Goal: Answer question/provide support: Answer question/provide support

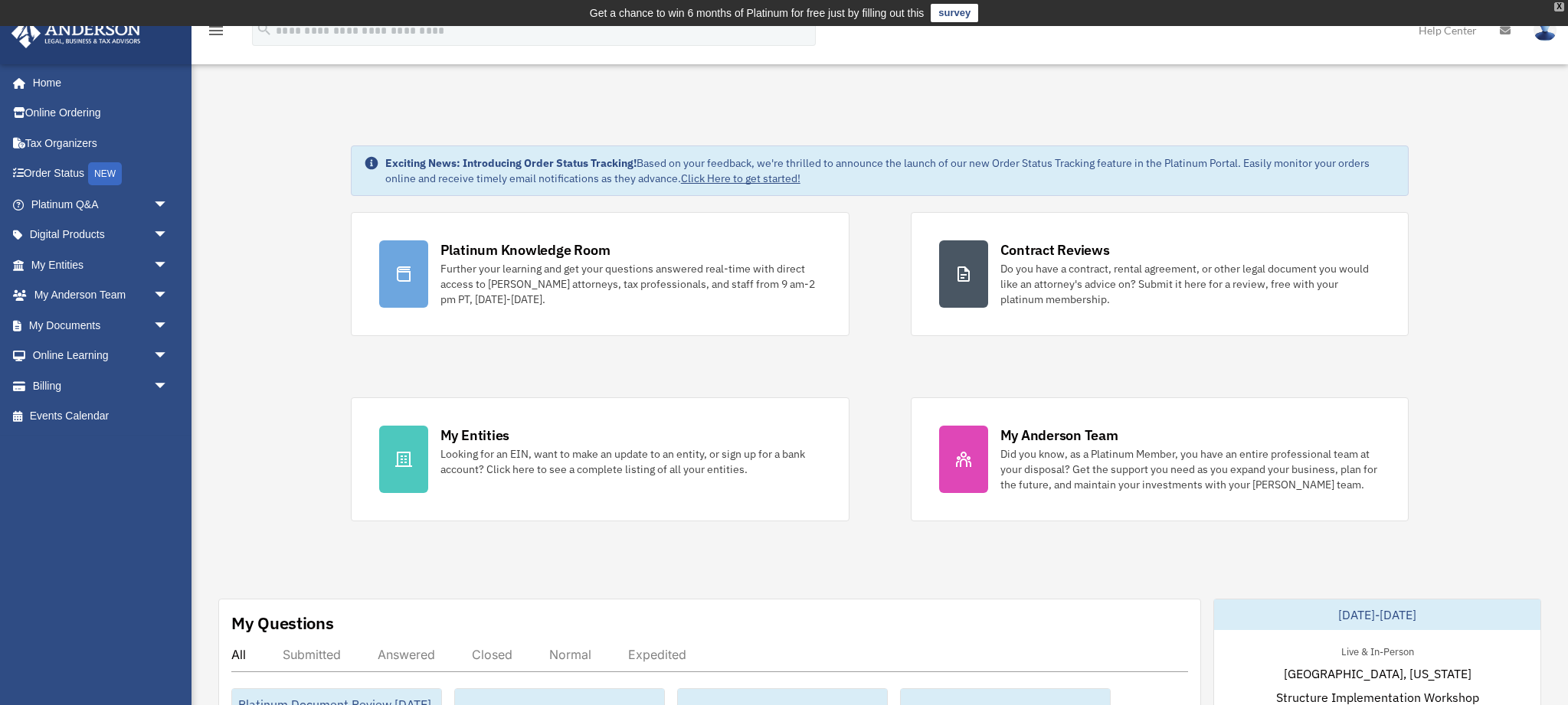
click at [1561, 7] on div "X" at bounding box center [1559, 7] width 10 height 9
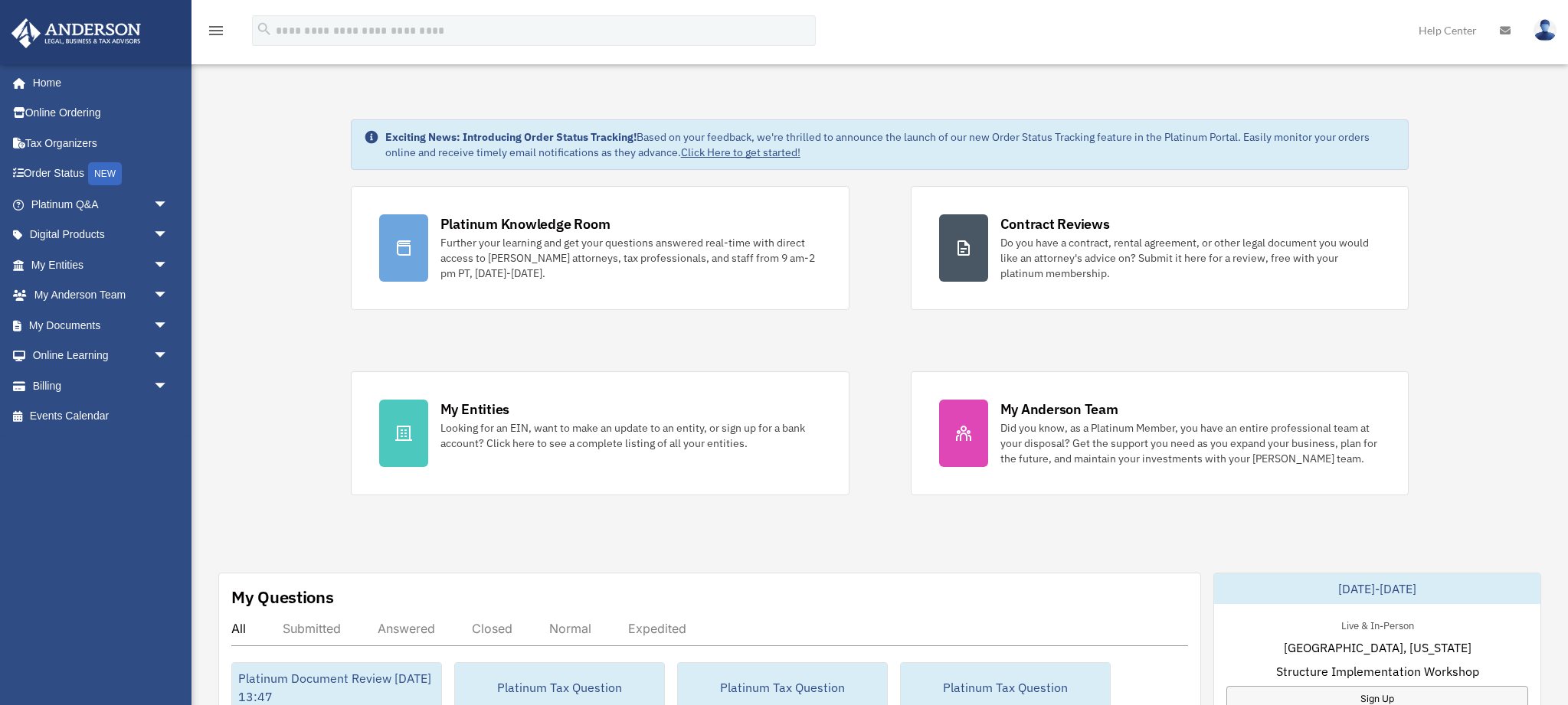
click at [1506, 33] on icon at bounding box center [1505, 30] width 11 height 11
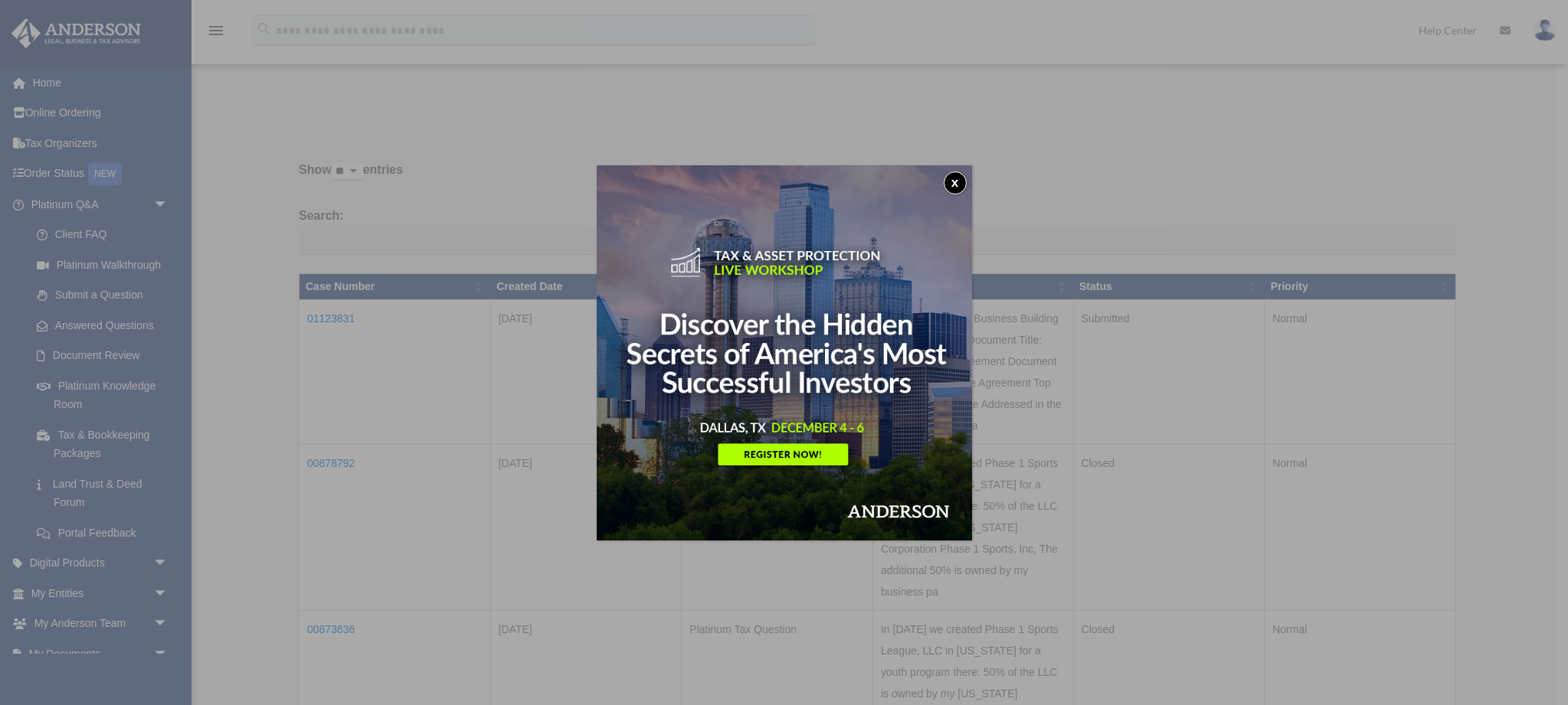
click at [956, 184] on button "x" at bounding box center [956, 183] width 23 height 23
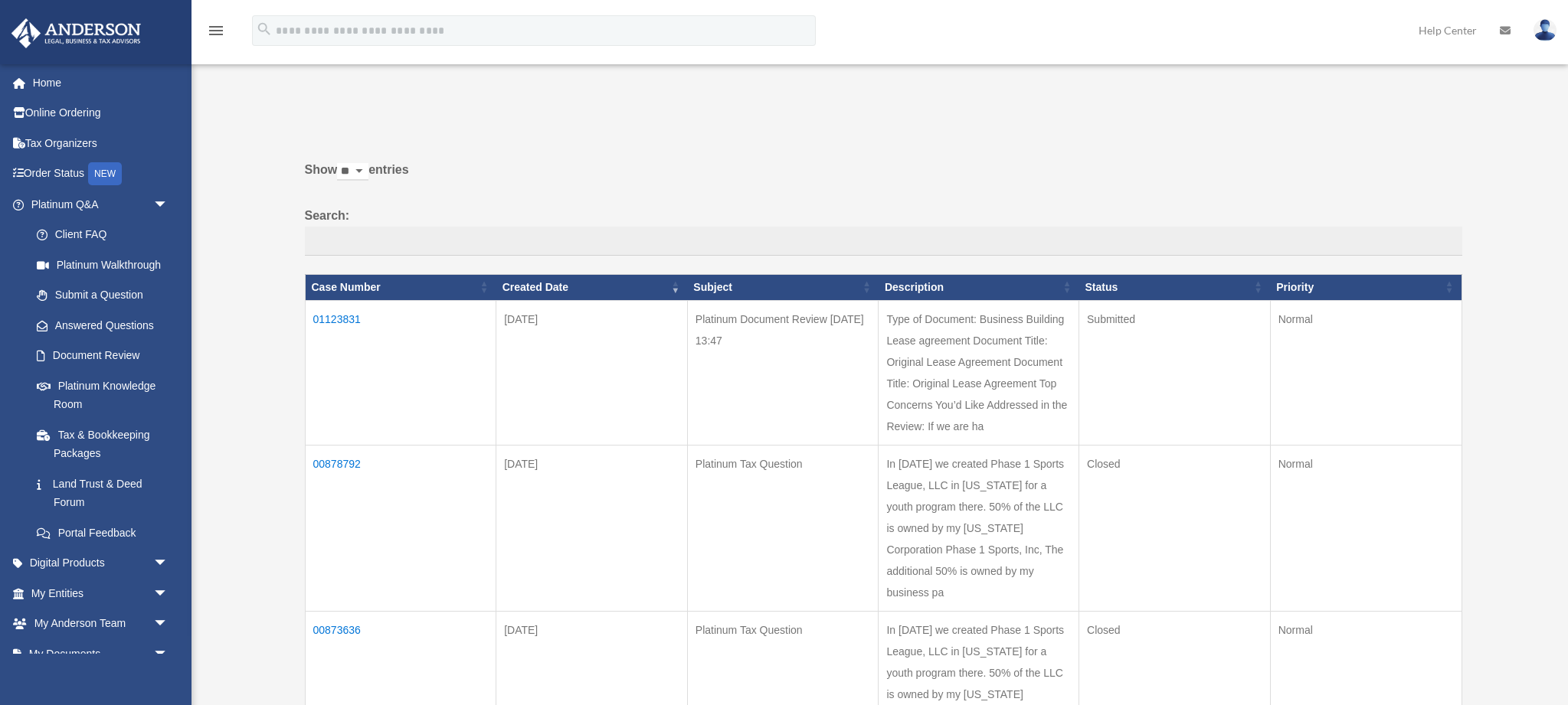
click at [338, 319] on td "01123831" at bounding box center [400, 373] width 192 height 145
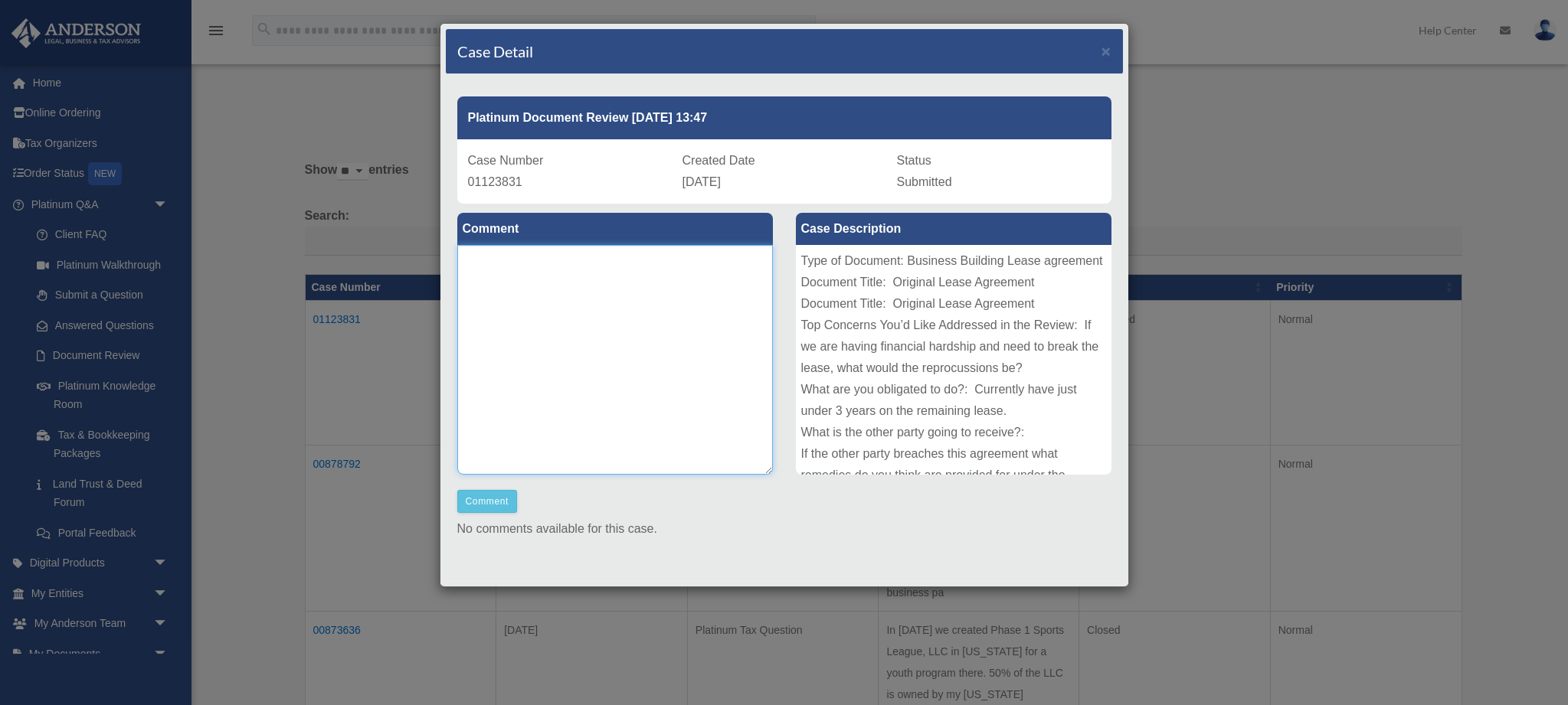
click at [637, 281] on textarea at bounding box center [615, 359] width 315 height 230
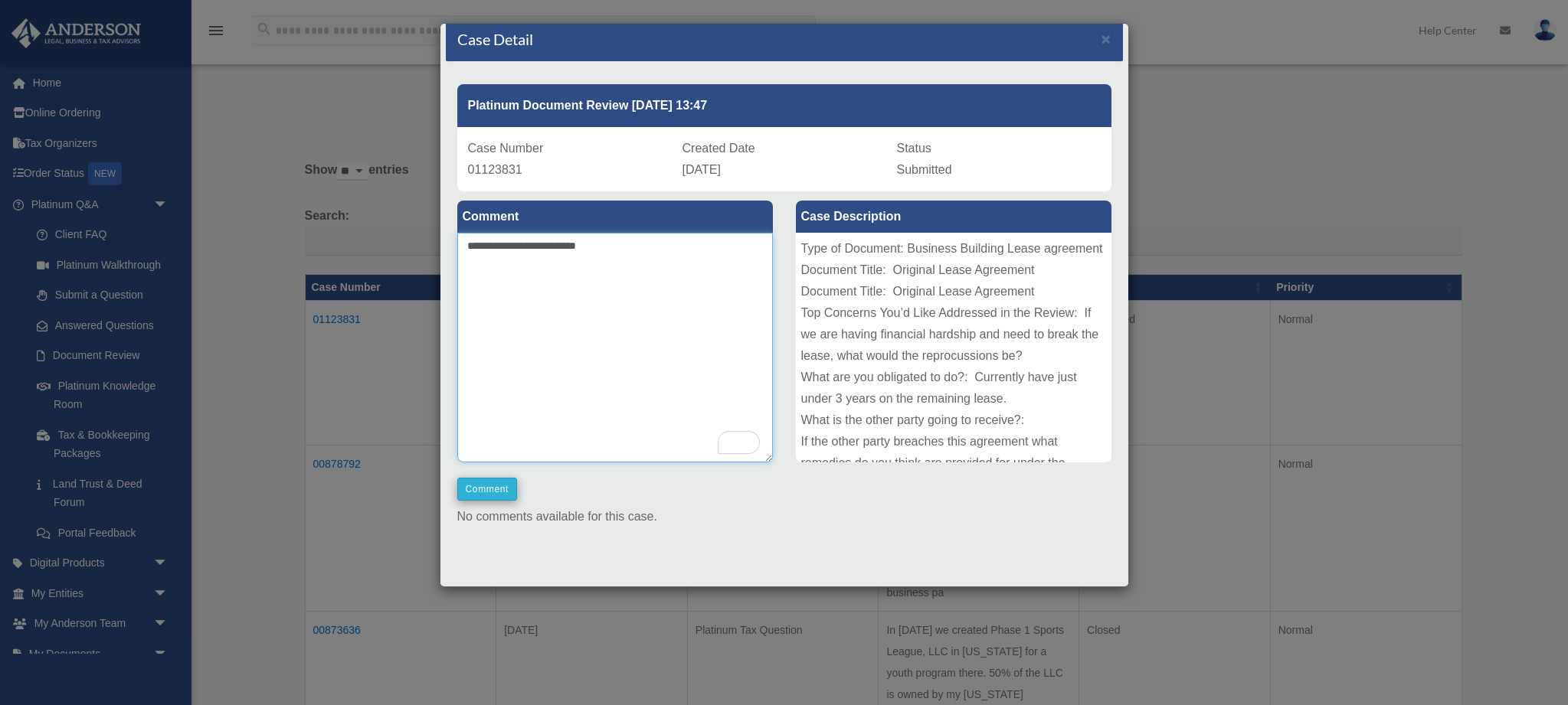
type textarea "**********"
click at [474, 488] on button "Comment" at bounding box center [488, 489] width 61 height 23
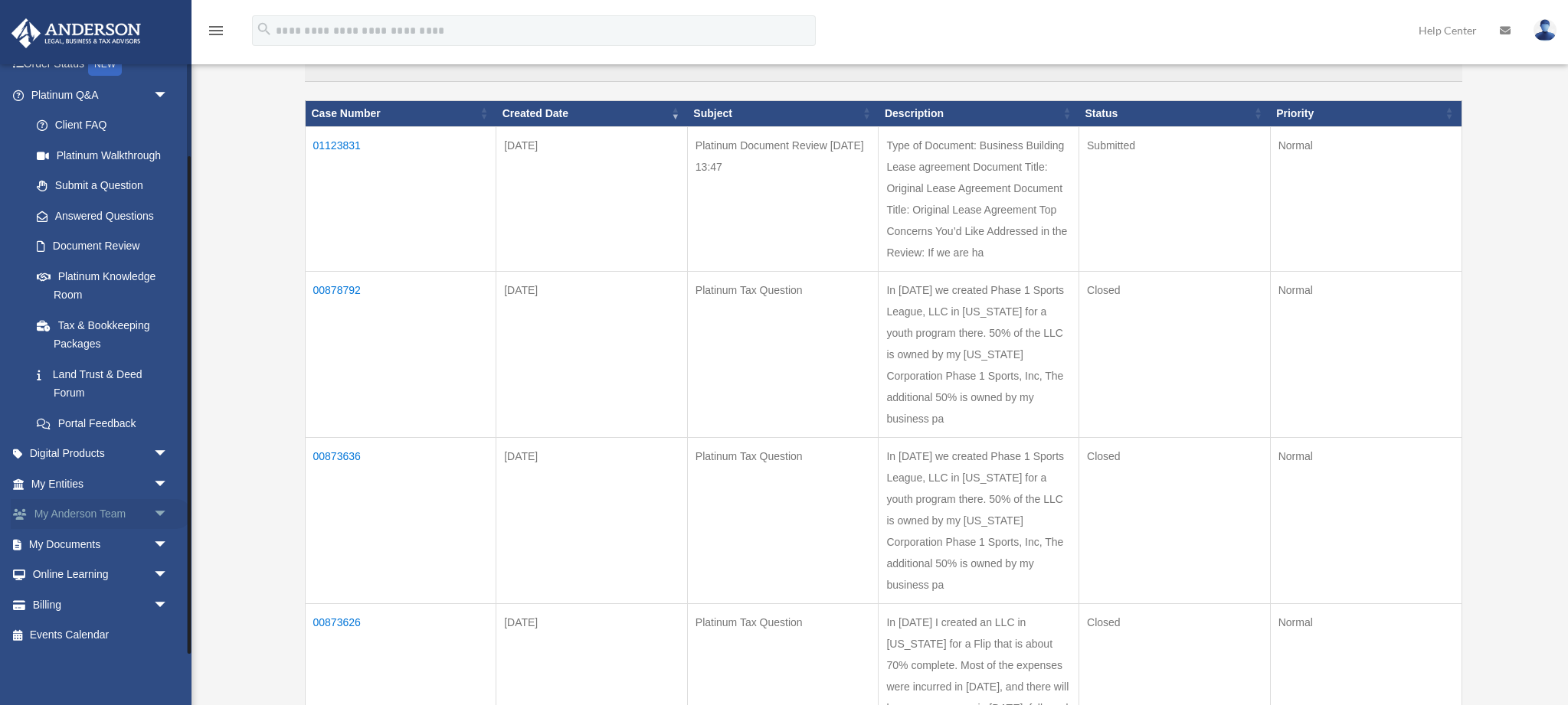
scroll to position [176, 0]
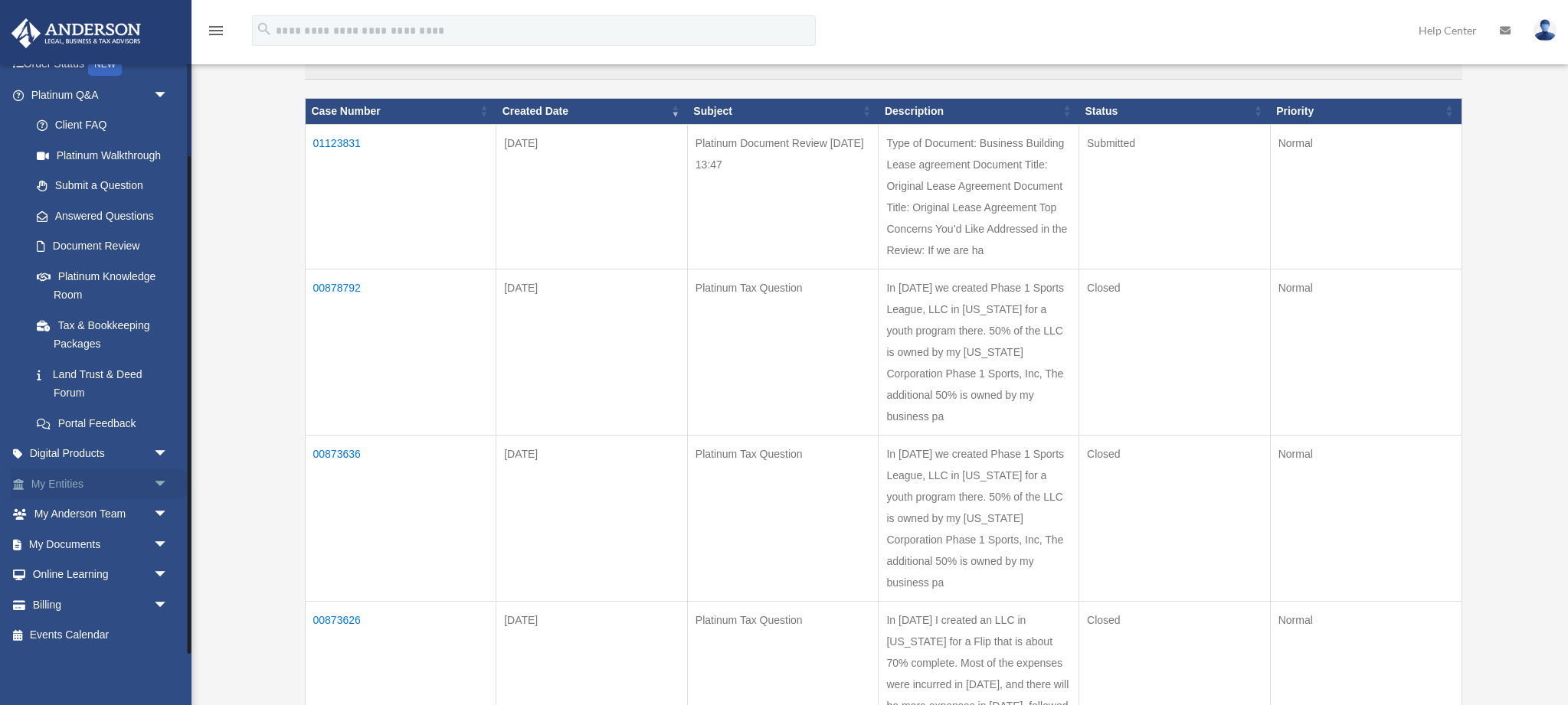
click at [72, 489] on link "My Entities arrow_drop_down" at bounding box center [101, 484] width 181 height 30
click at [159, 482] on span "arrow_drop_down" at bounding box center [168, 485] width 30 height 31
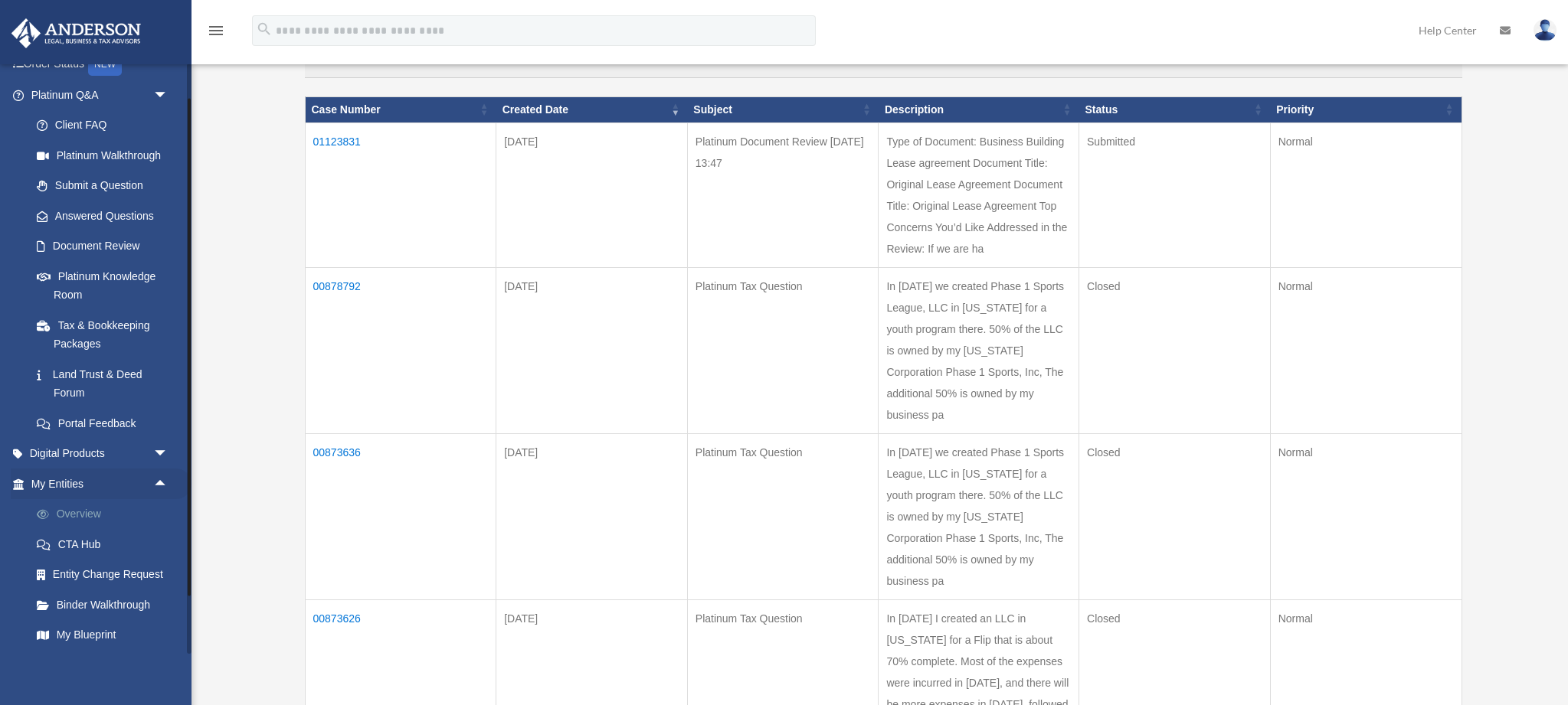
click at [90, 519] on link "Overview" at bounding box center [106, 514] width 170 height 30
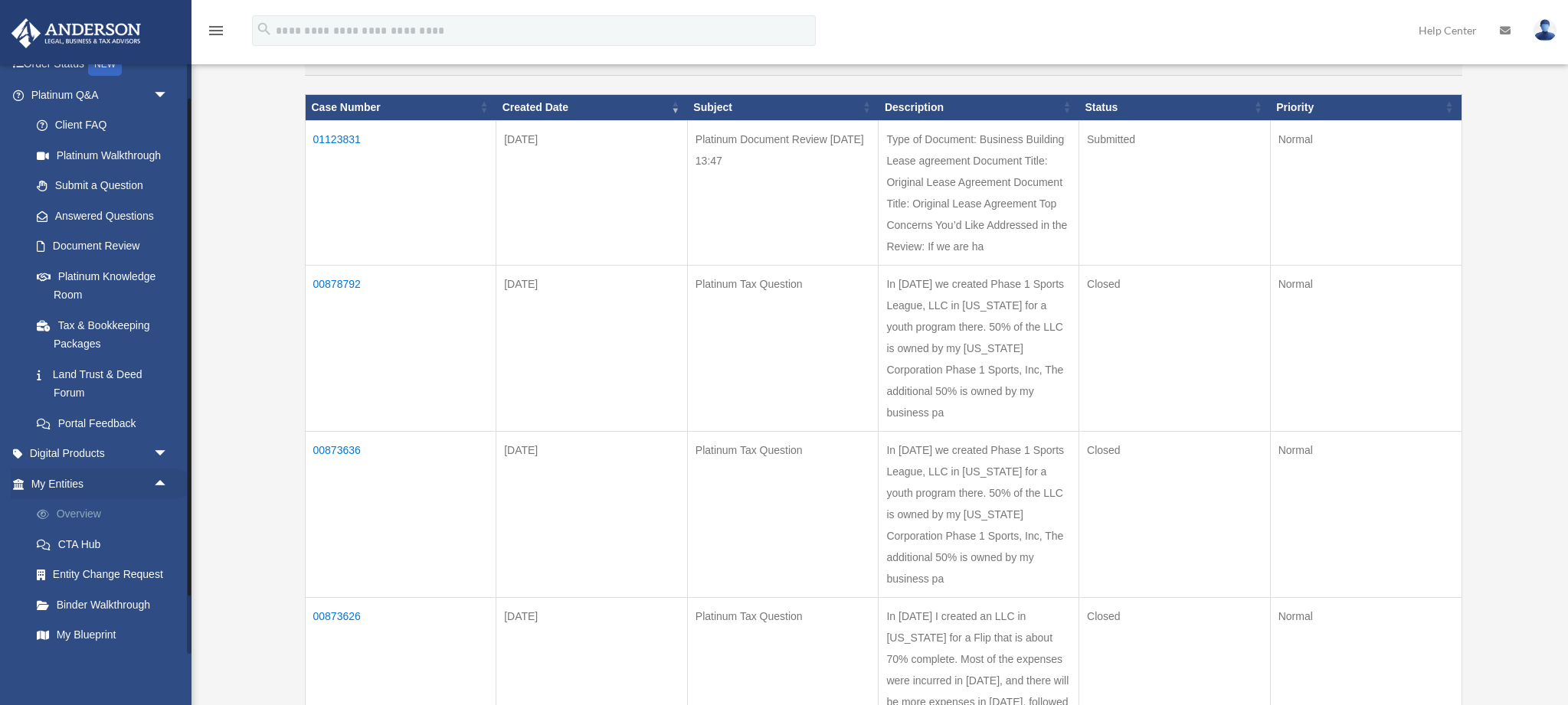
scroll to position [174, 0]
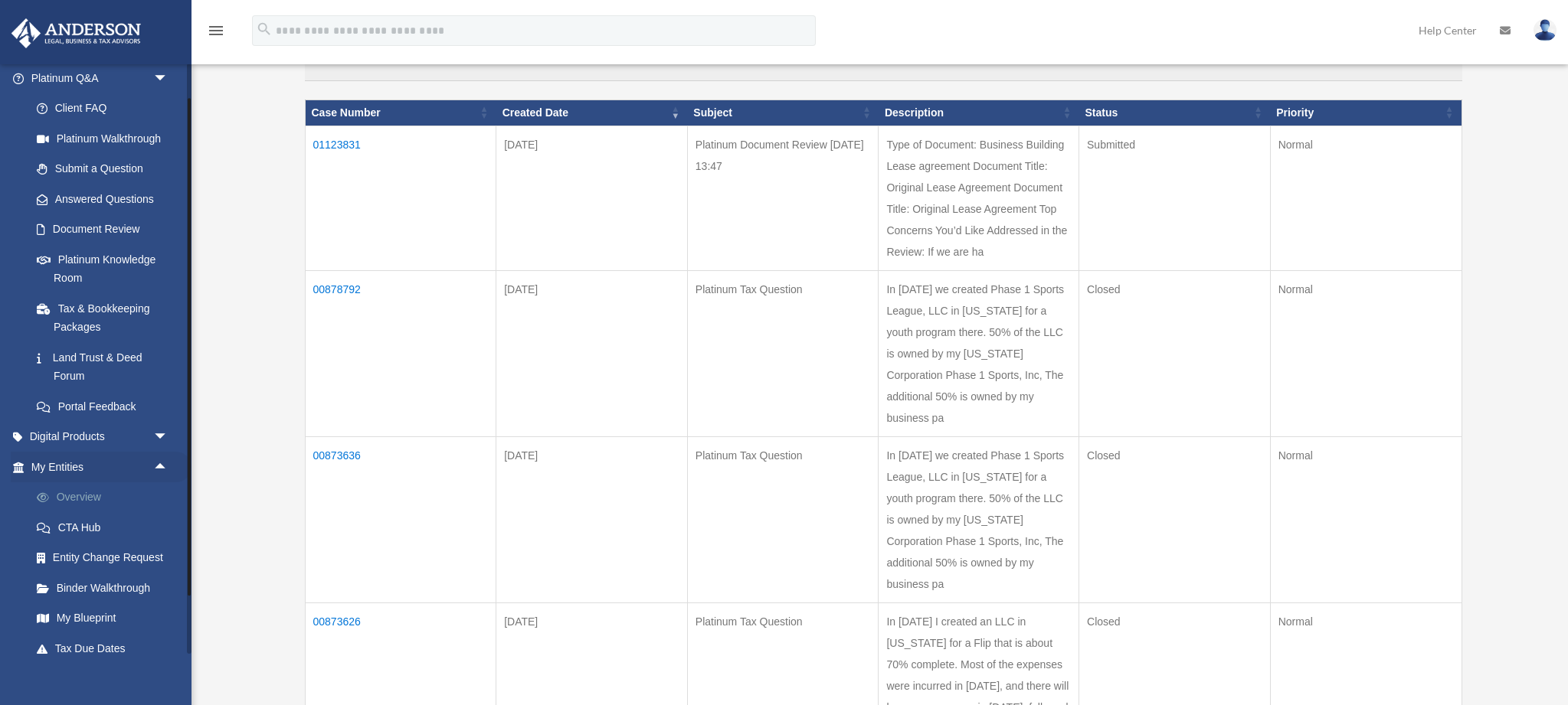
click at [80, 512] on link "Overview" at bounding box center [106, 497] width 170 height 30
click at [79, 503] on link "Overview" at bounding box center [106, 499] width 170 height 30
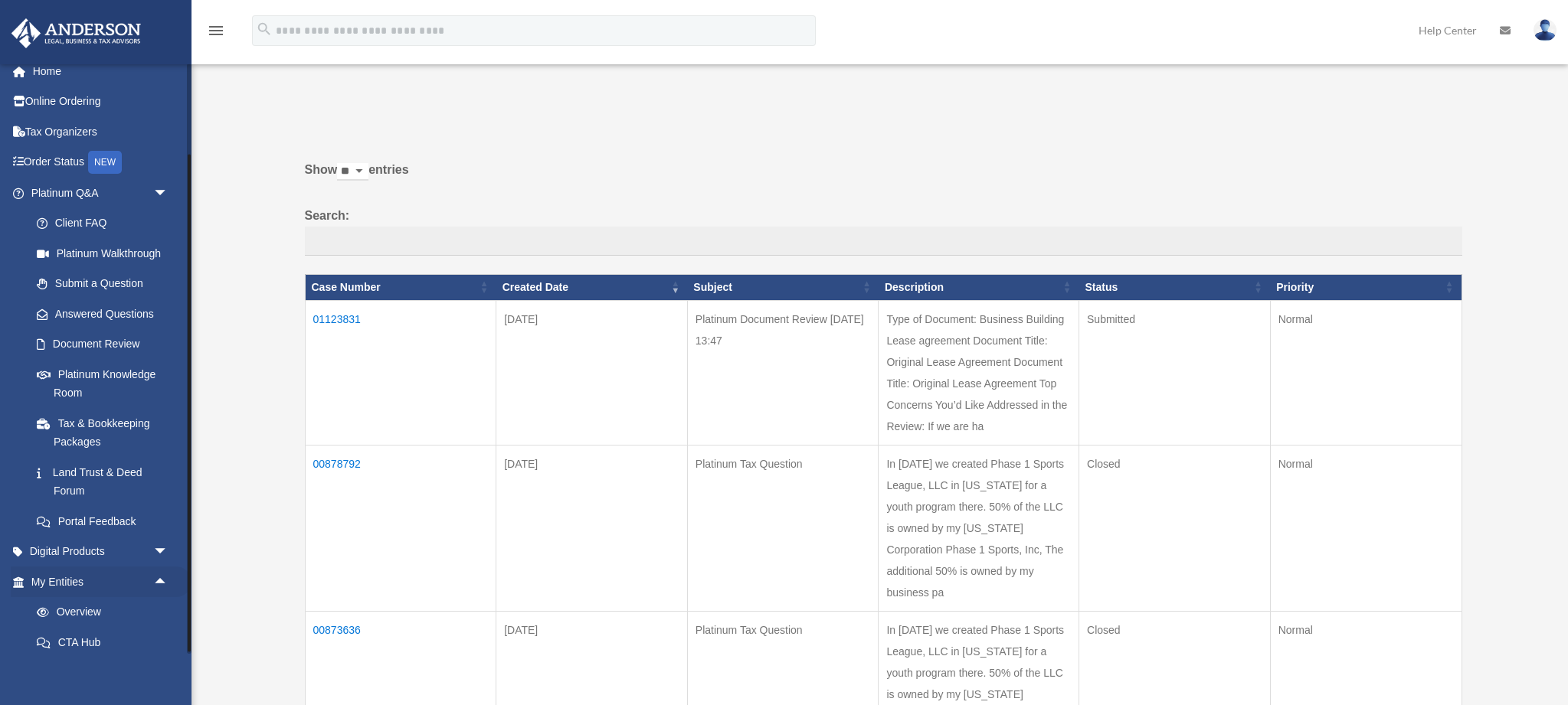
scroll to position [0, 0]
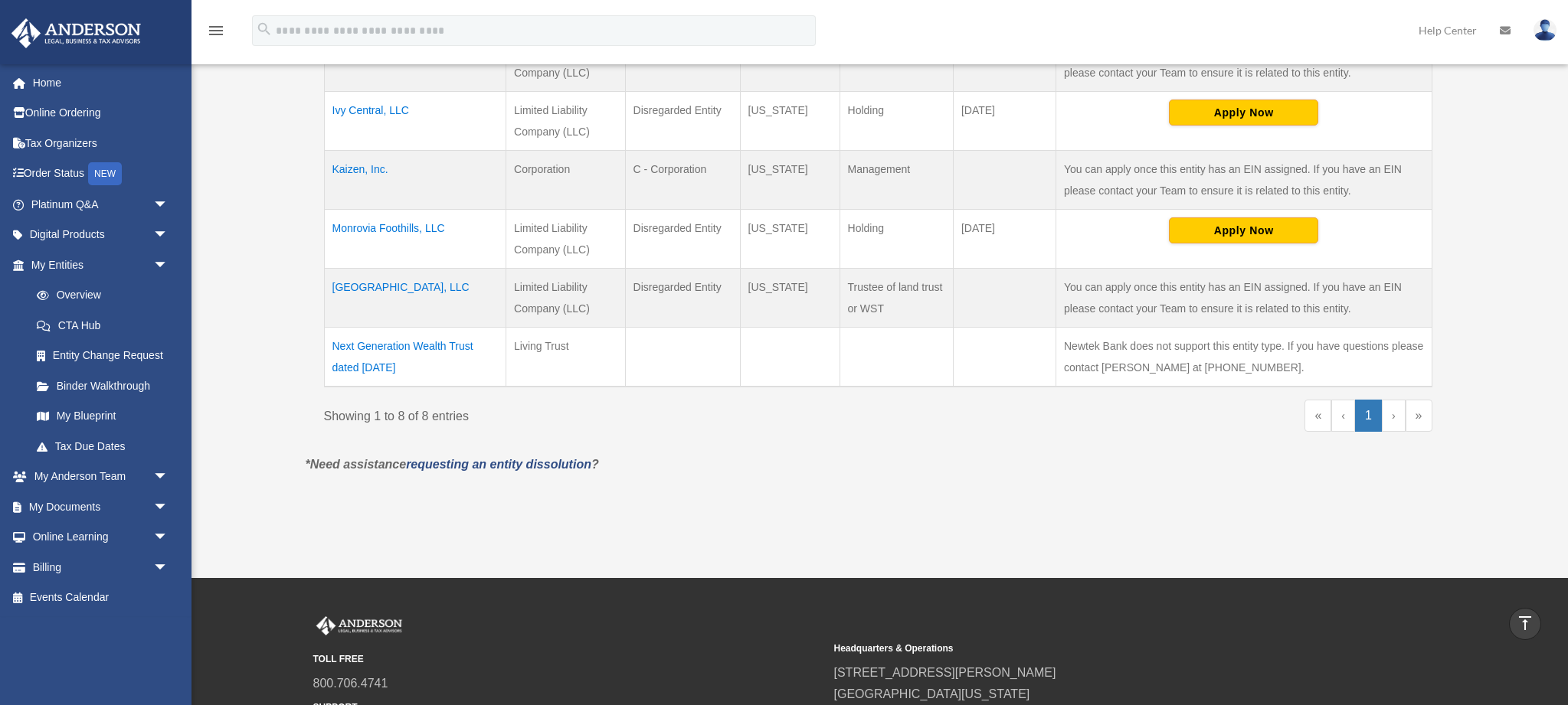
scroll to position [545, 0]
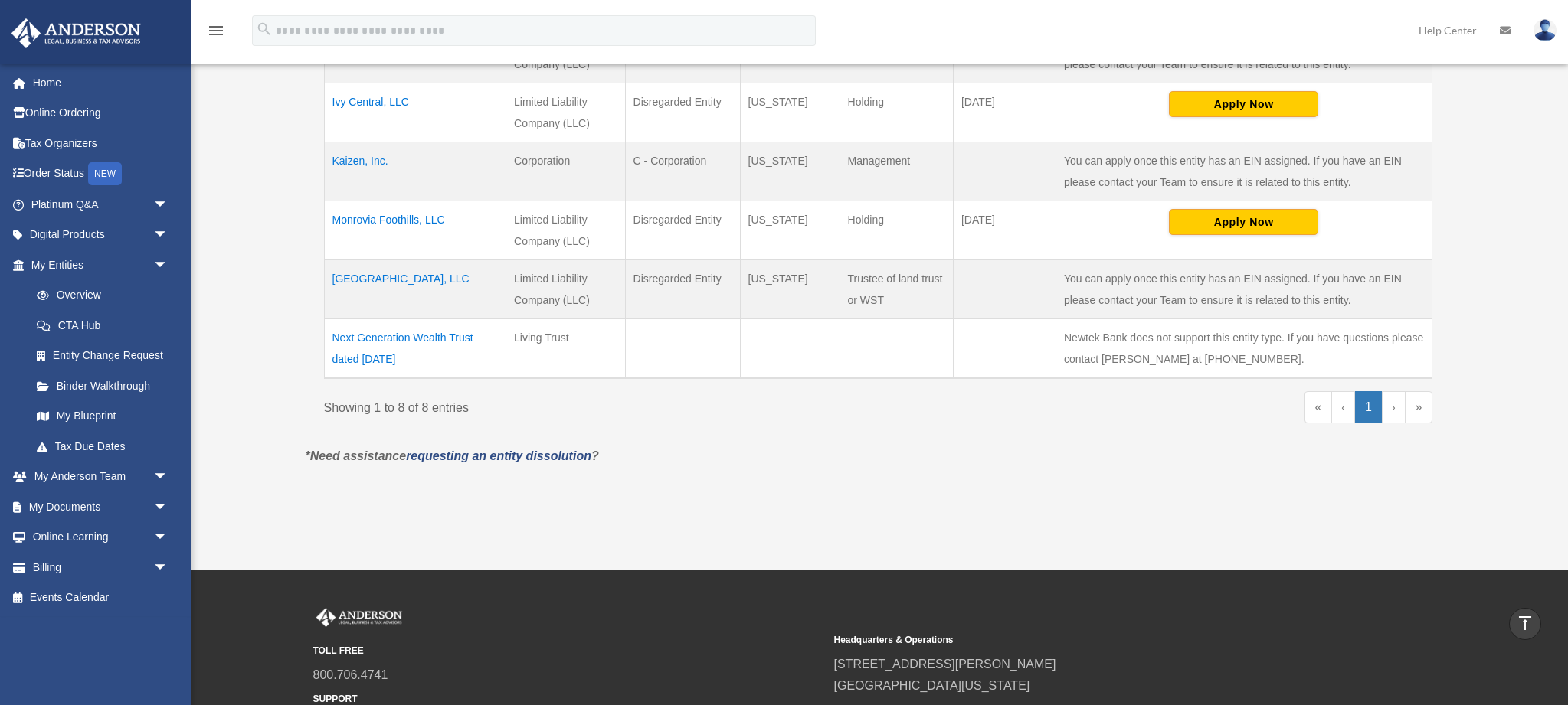
click at [1392, 410] on link "›" at bounding box center [1394, 407] width 24 height 32
click at [1364, 411] on link "1" at bounding box center [1368, 407] width 27 height 32
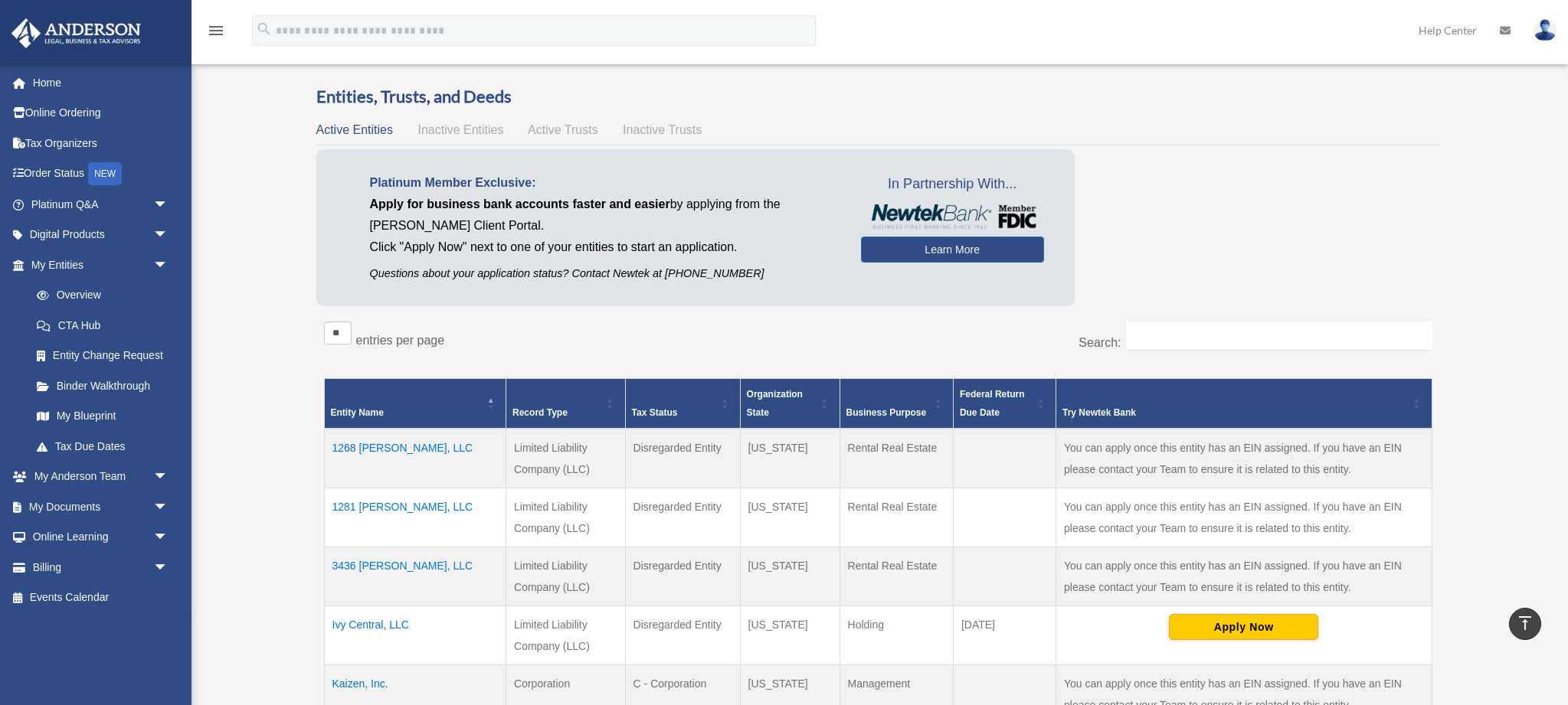
scroll to position [0, 0]
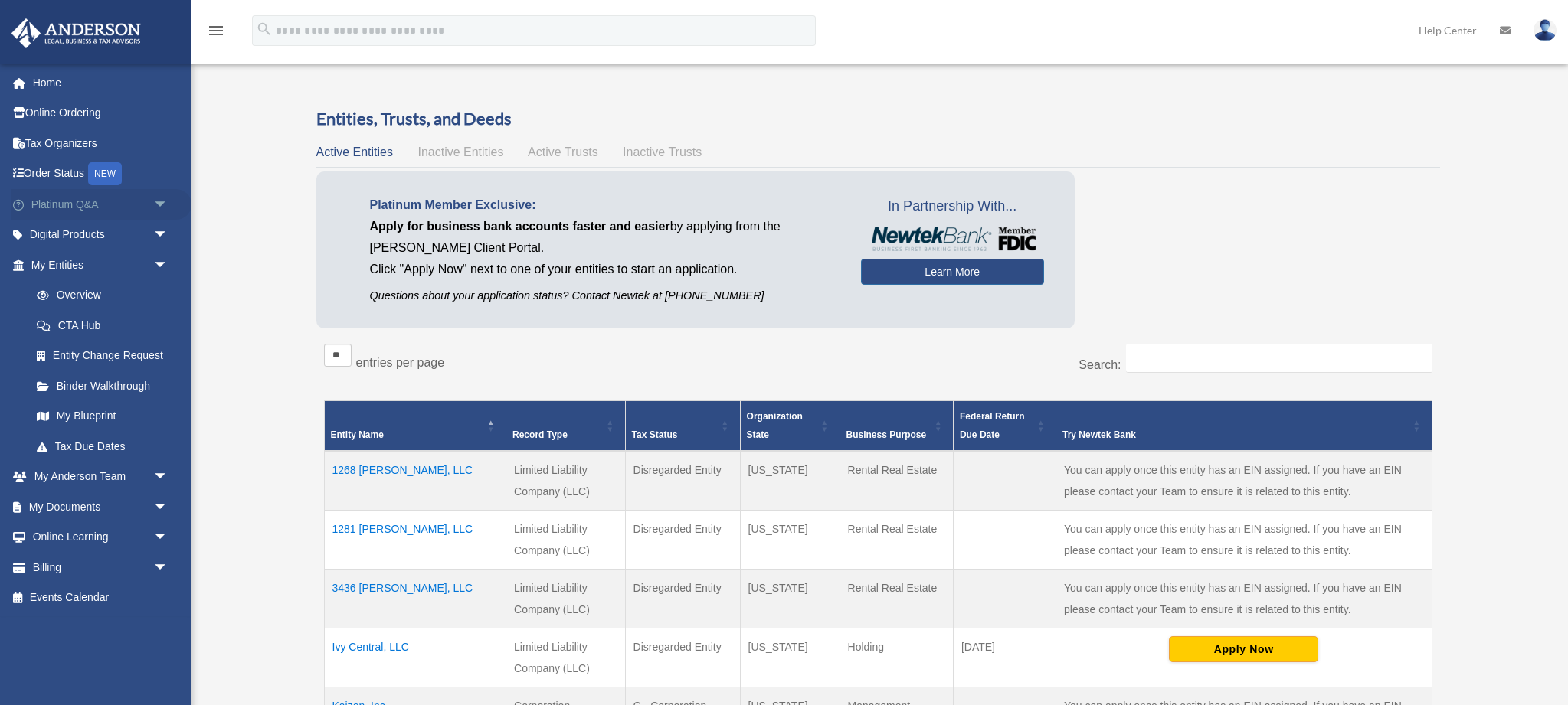
click at [83, 206] on link "Platinum Q&A arrow_drop_down" at bounding box center [101, 204] width 181 height 30
click at [160, 206] on span "arrow_drop_down" at bounding box center [168, 205] width 30 height 31
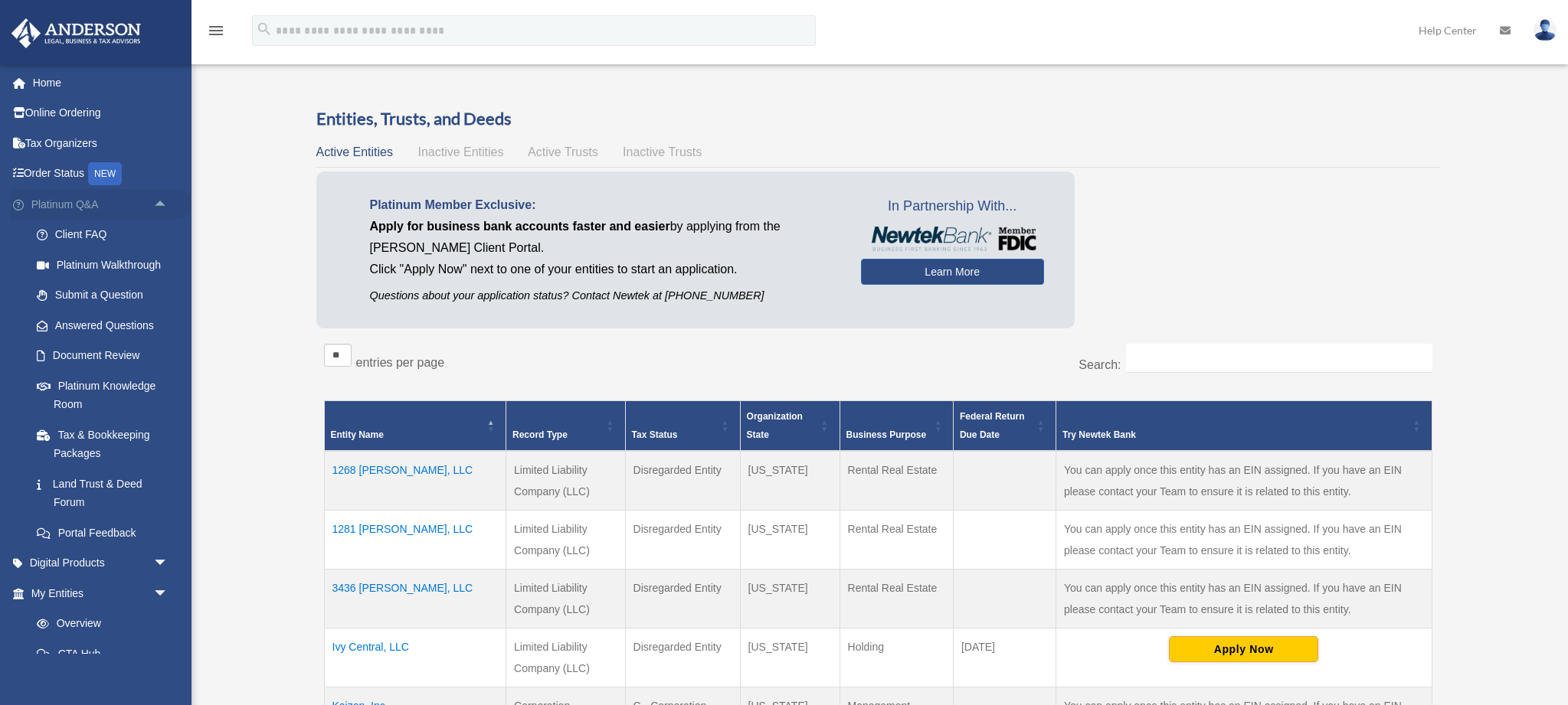
click at [160, 206] on span "arrow_drop_up" at bounding box center [168, 205] width 30 height 31
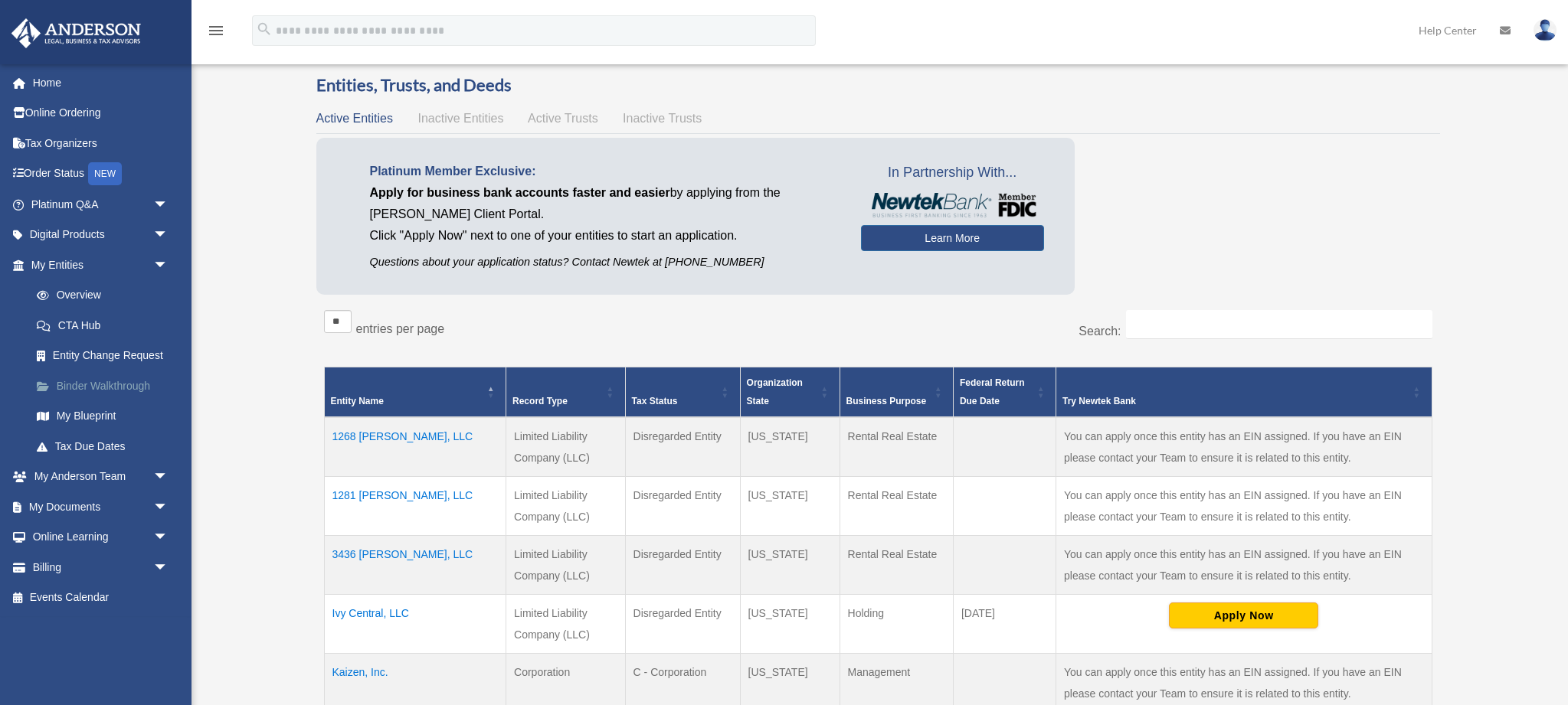
scroll to position [37, 0]
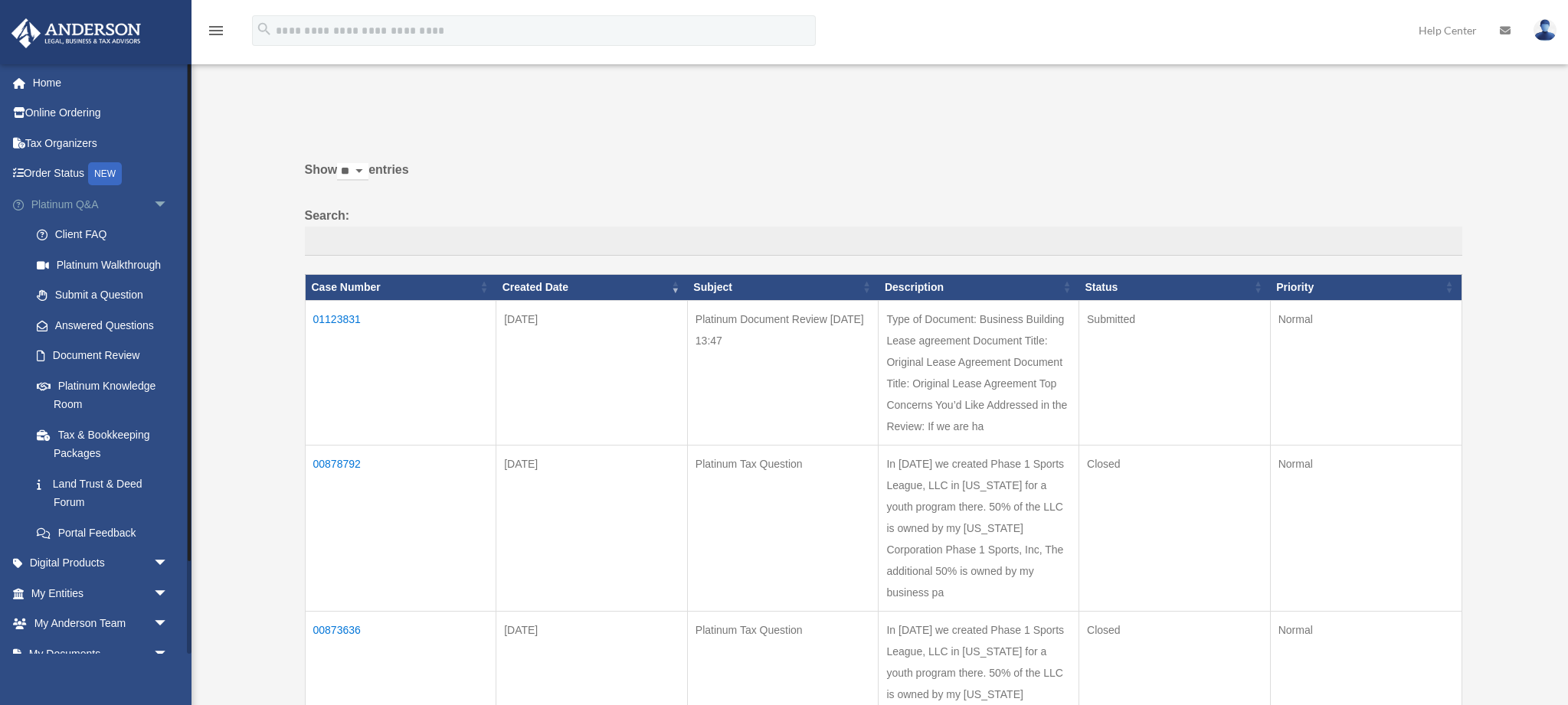
click at [159, 203] on span "arrow_drop_down" at bounding box center [168, 205] width 30 height 31
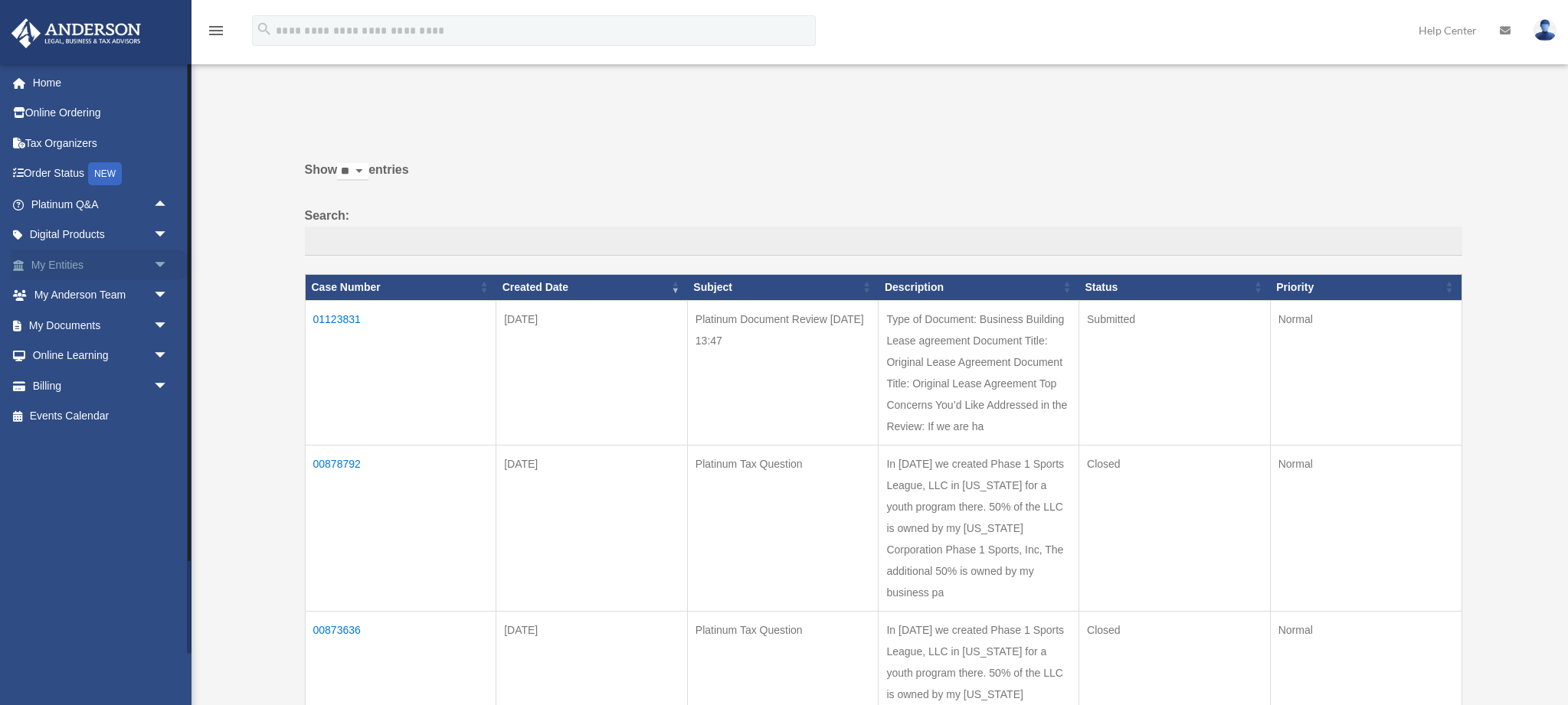
click at [160, 263] on span "arrow_drop_down" at bounding box center [168, 265] width 30 height 31
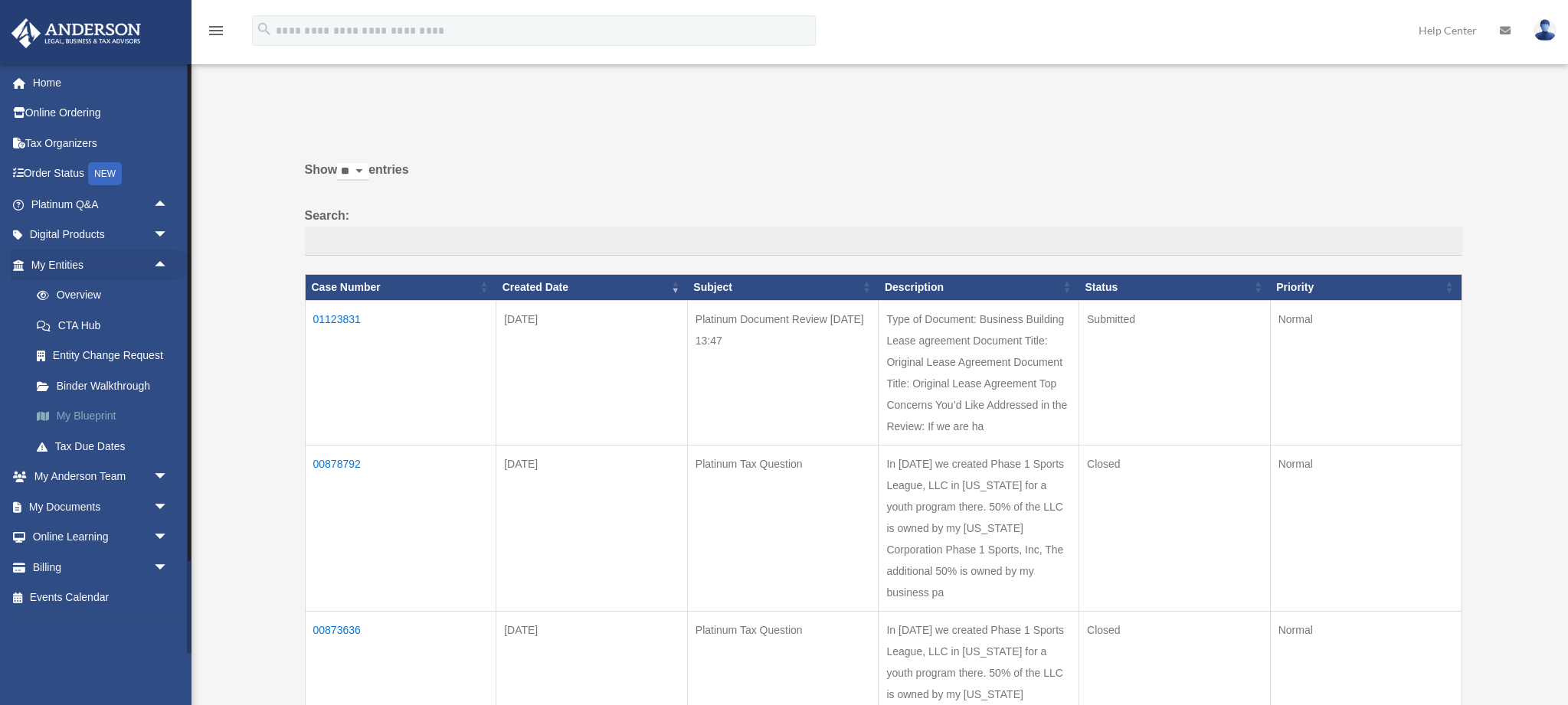
click at [72, 415] on link "My Blueprint" at bounding box center [106, 416] width 170 height 30
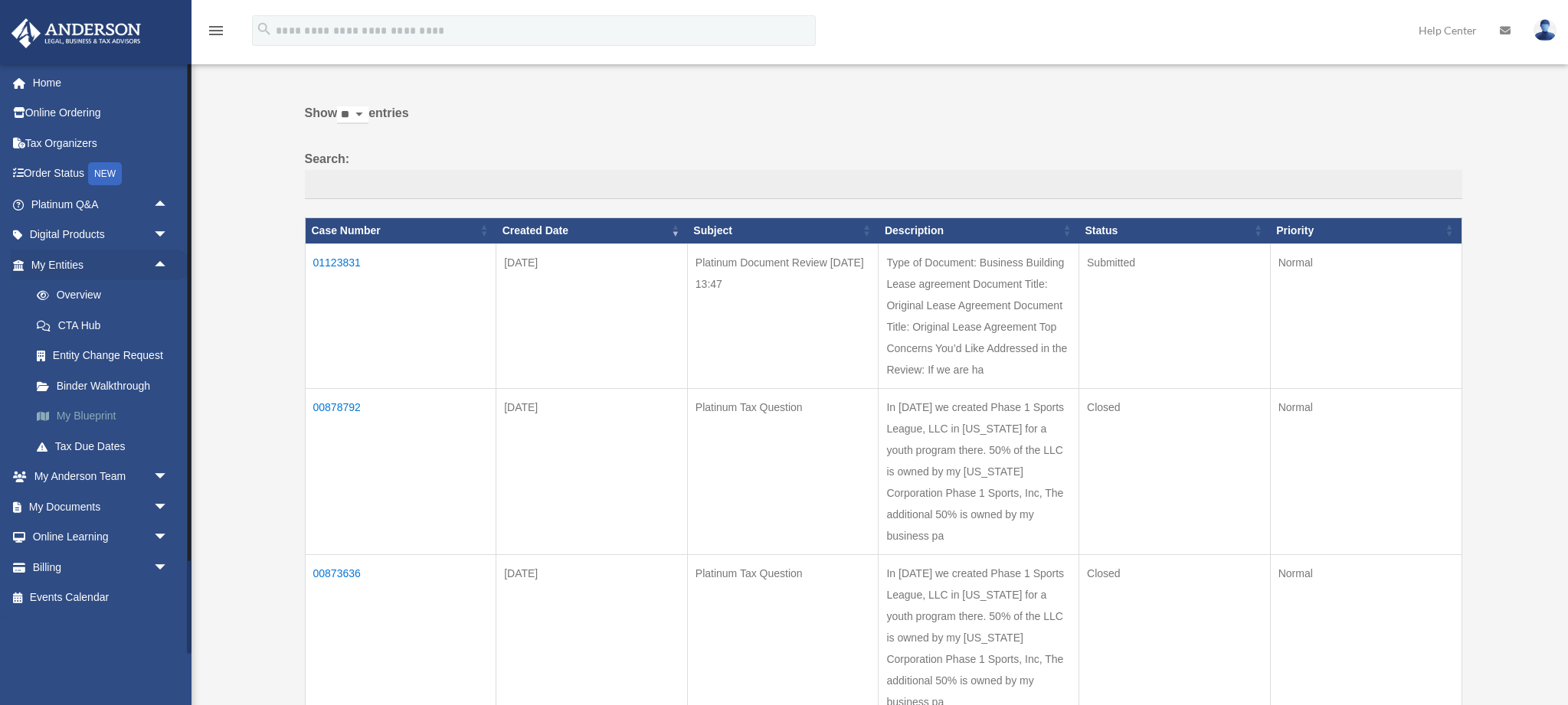
scroll to position [58, 0]
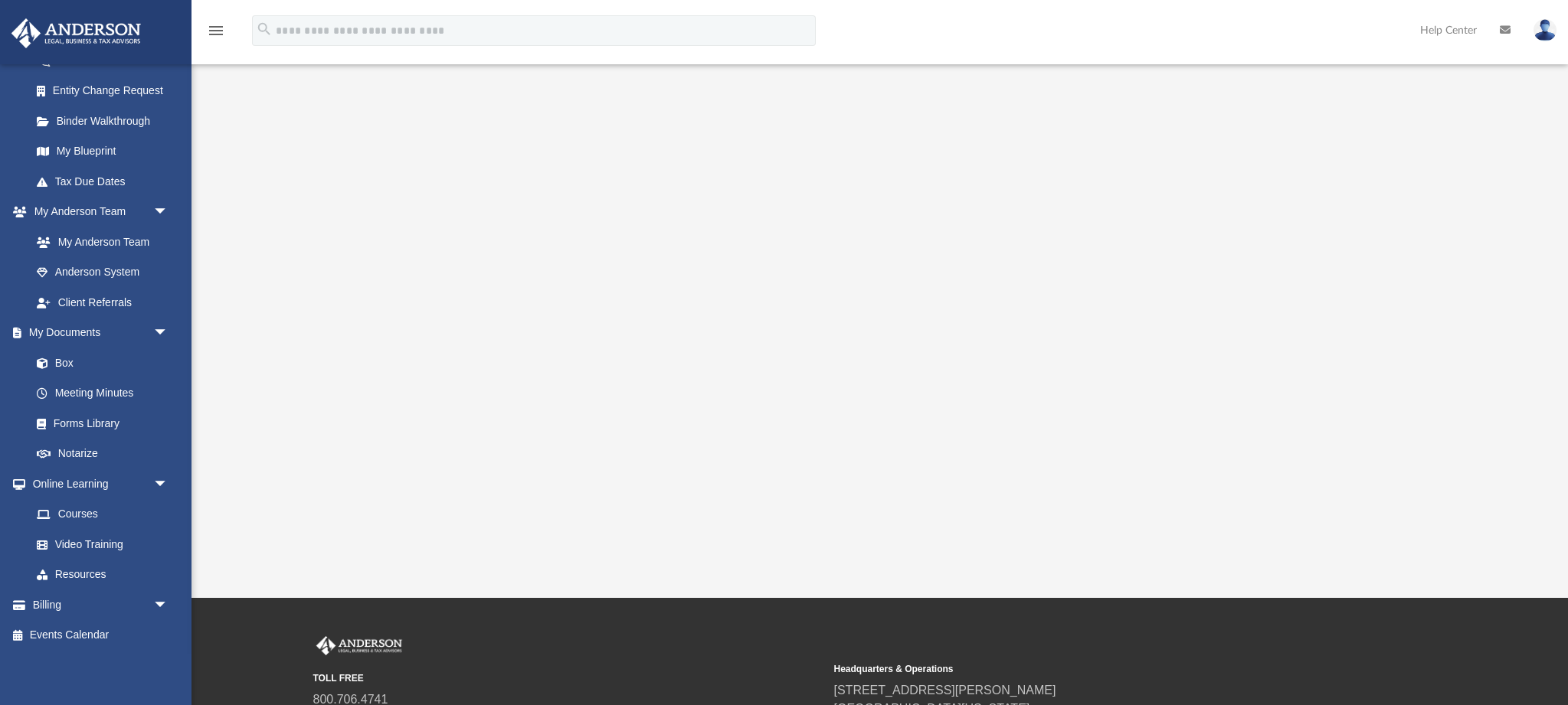
scroll to position [213, 0]
